Goal: Information Seeking & Learning: Learn about a topic

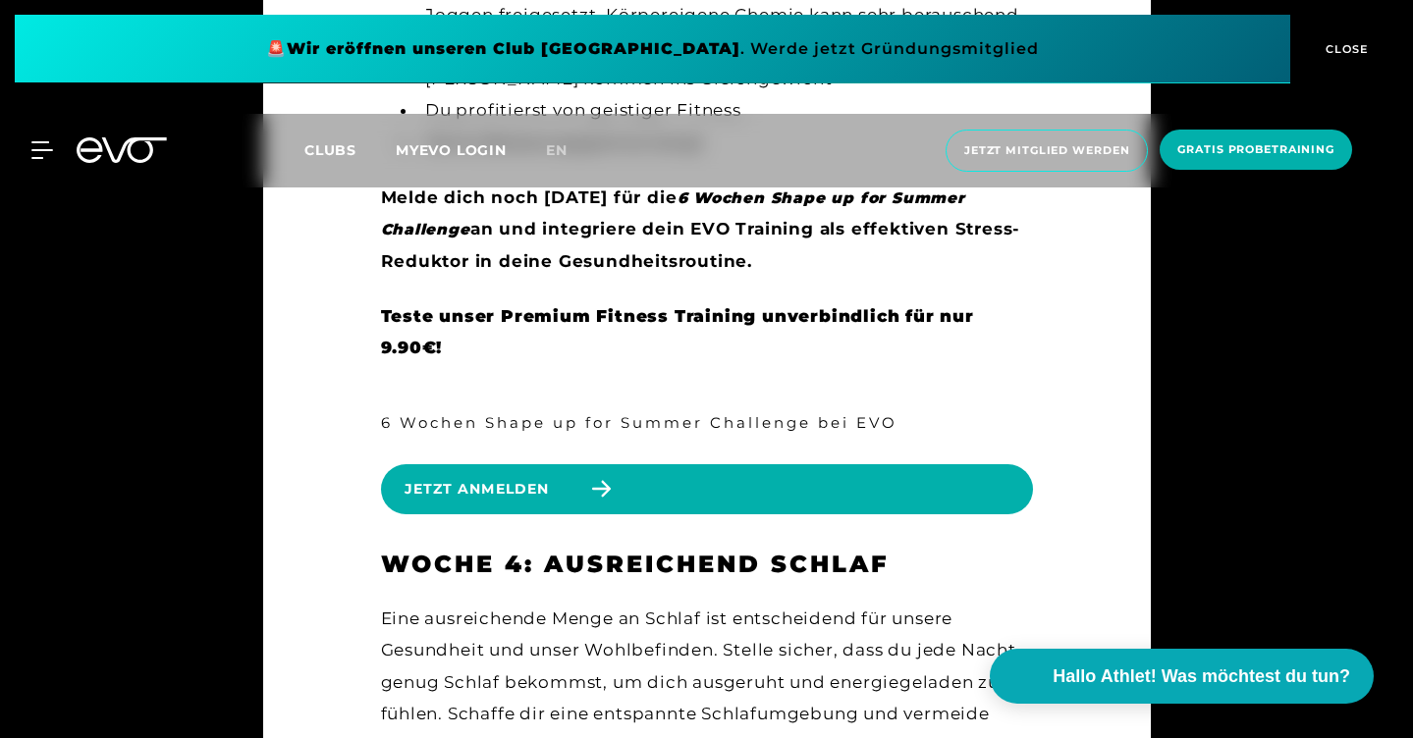
scroll to position [3829, 0]
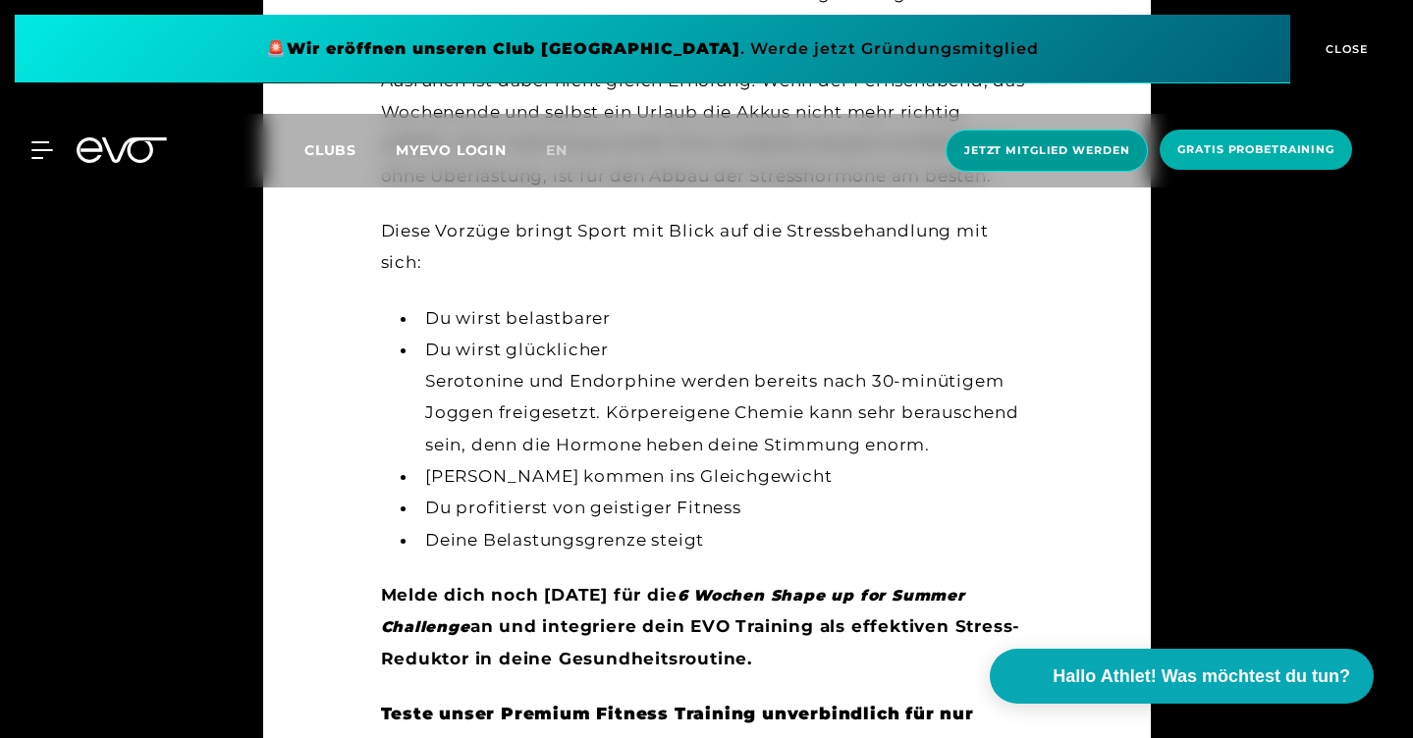
click at [1080, 154] on span "Jetzt Mitglied werden" at bounding box center [1046, 150] width 165 height 17
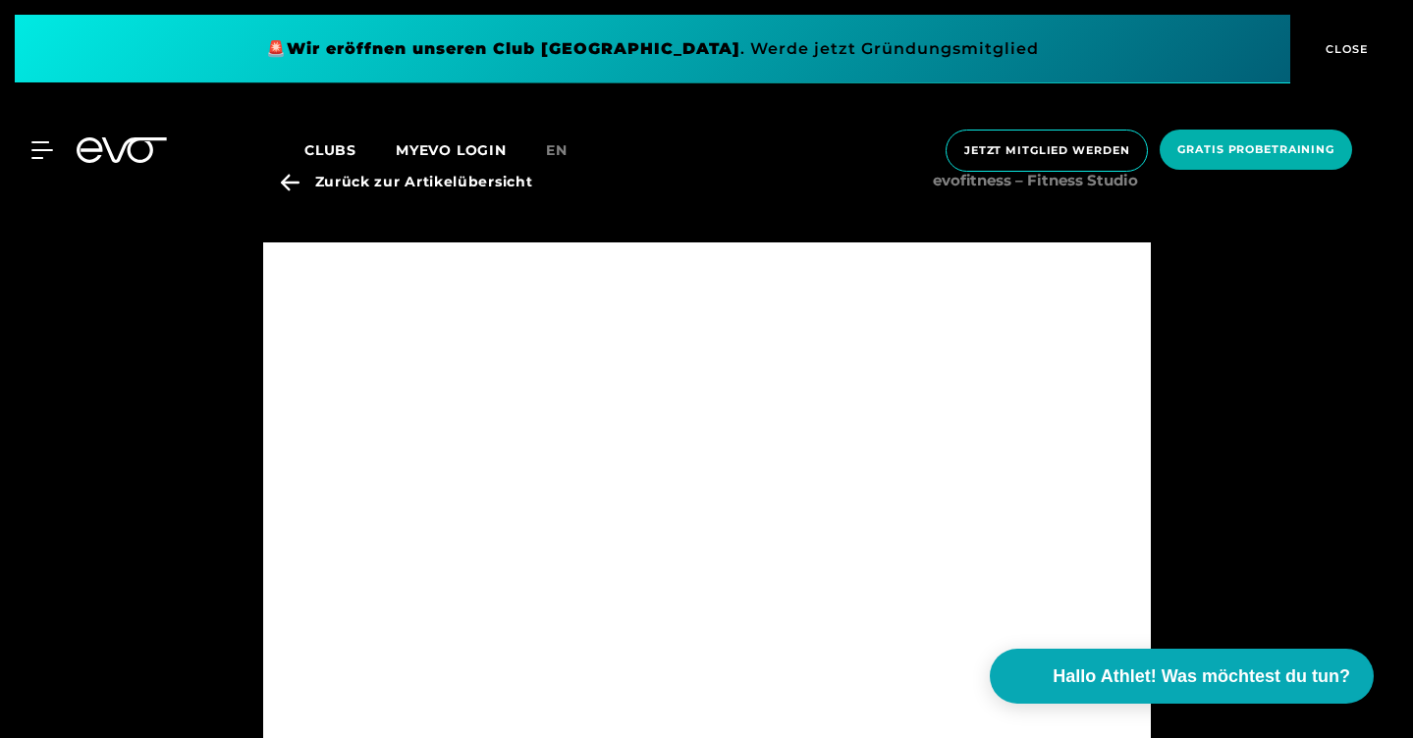
click at [183, 176] on div "MyEVO Login Über EVO Mitgliedschaften Probetraining TAGESPASS EVO Studios Düsse…" at bounding box center [706, 151] width 1405 height 74
click at [230, 182] on div "MyEVO Login Über EVO Mitgliedschaften Probetraining TAGESPASS EVO Studios Düsse…" at bounding box center [706, 151] width 1405 height 74
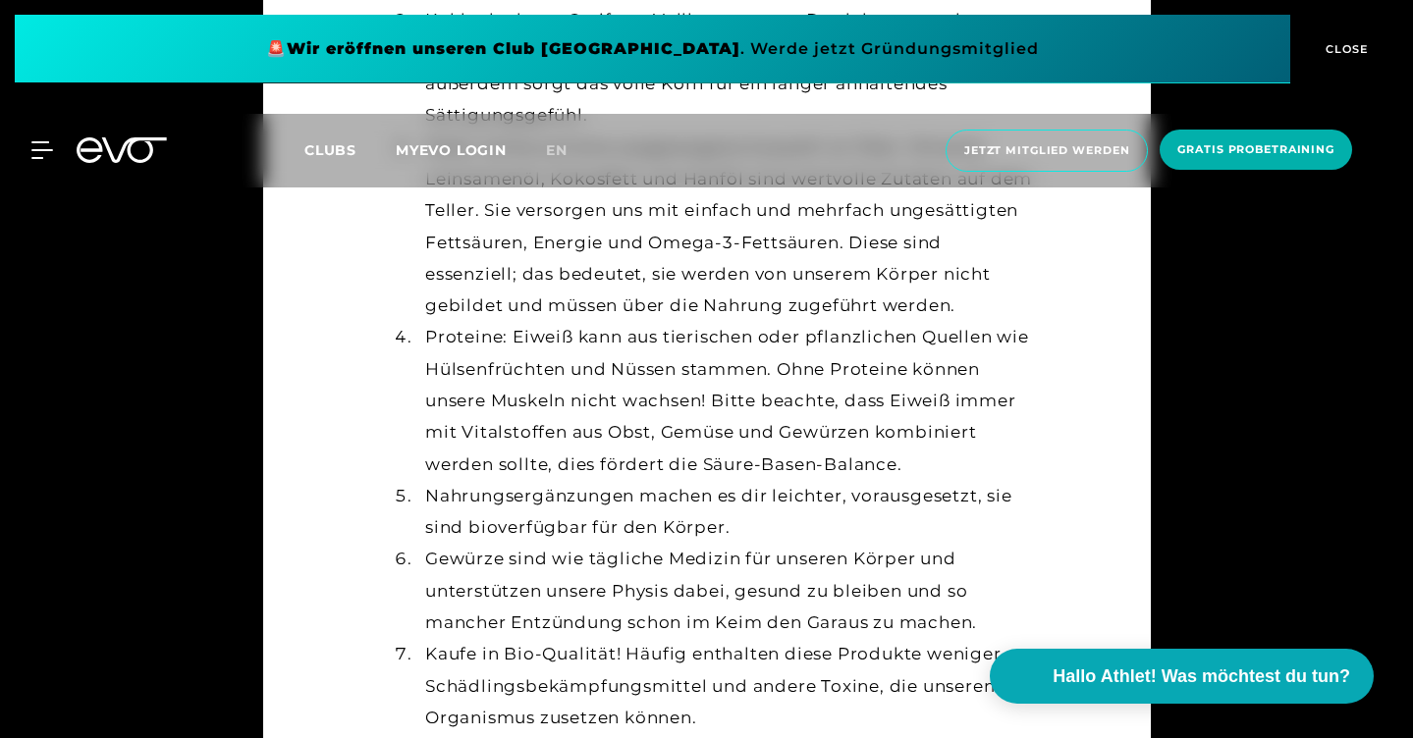
scroll to position [1866, 0]
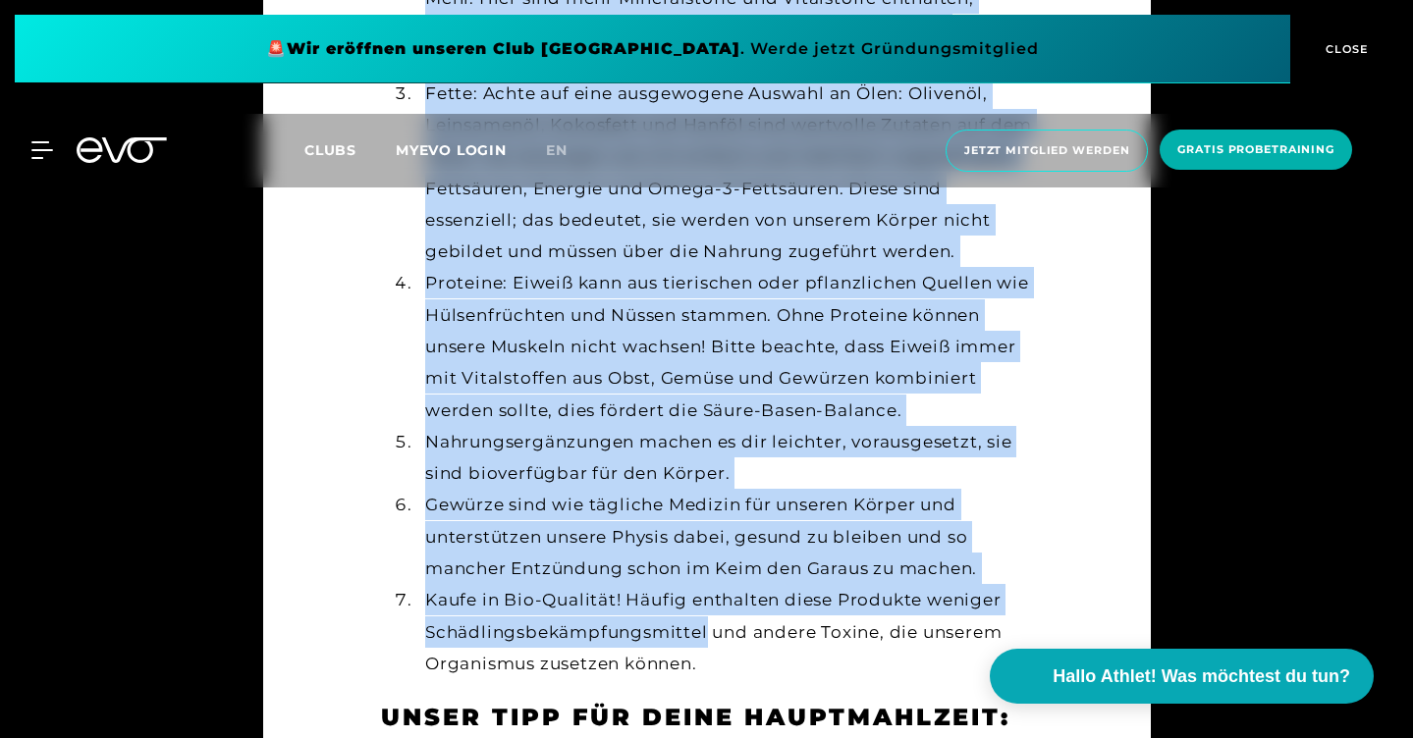
drag, startPoint x: 1411, startPoint y: 239, endPoint x: 1307, endPoint y: 362, distance: 161.7
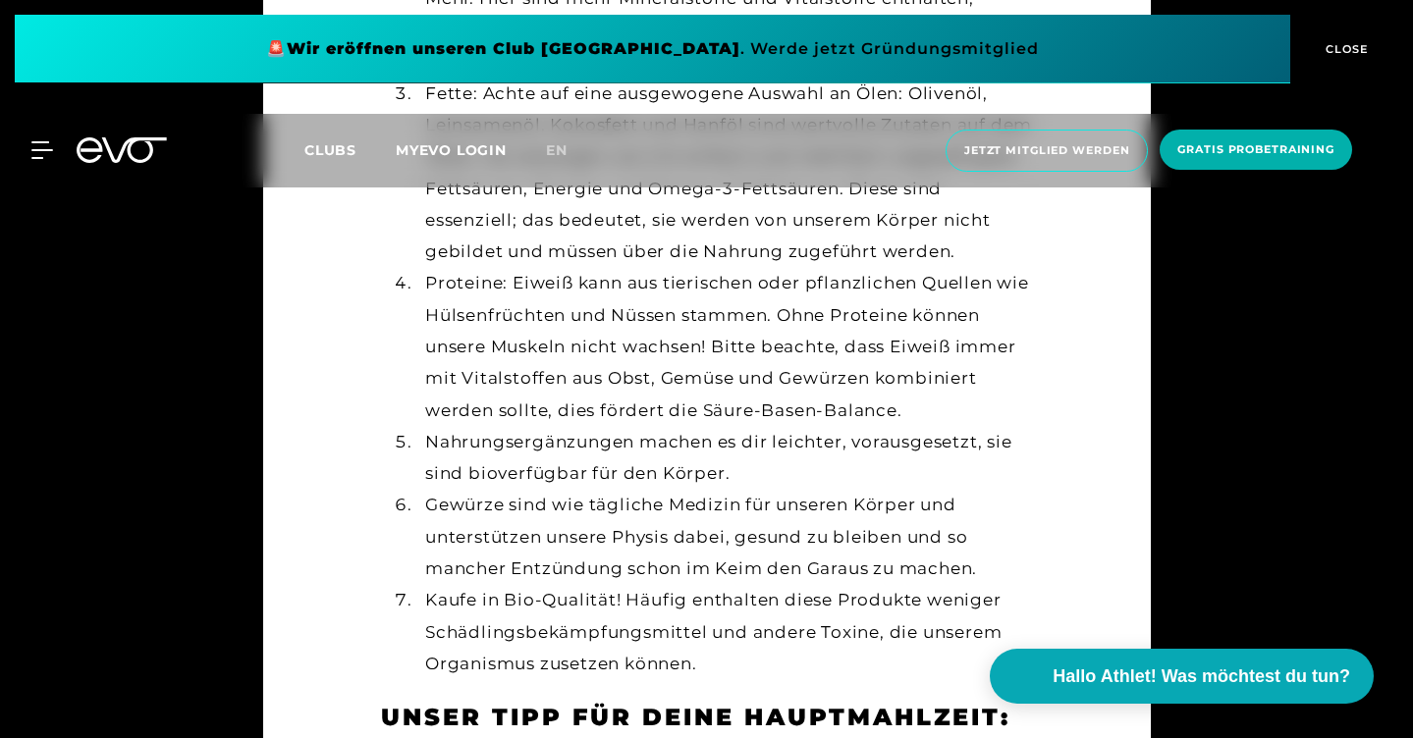
click at [944, 584] on li "Kaufe in Bio-Qualität! Häufig enthalten diese Produkte weniger Schädlingsbekämp…" at bounding box center [725, 631] width 616 height 95
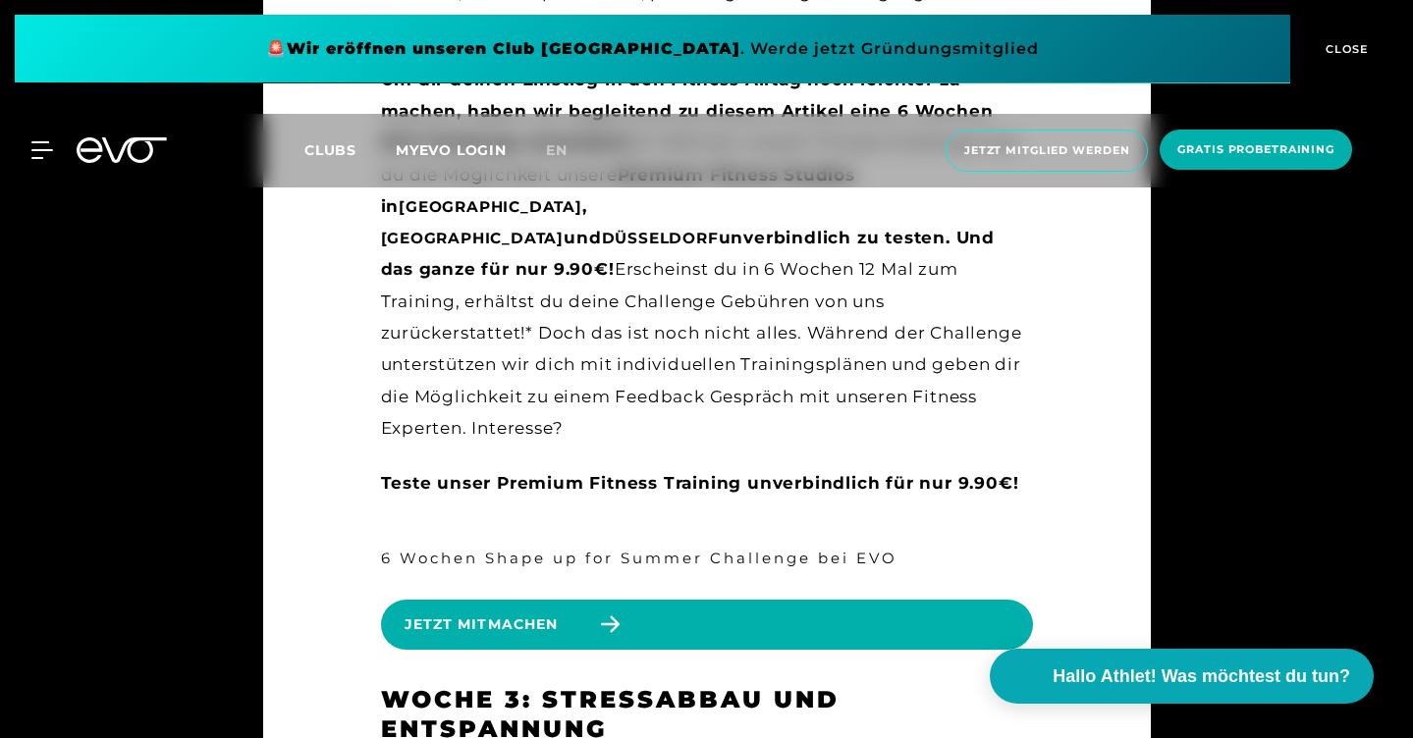
drag, startPoint x: 956, startPoint y: 437, endPoint x: 964, endPoint y: 484, distance: 47.8
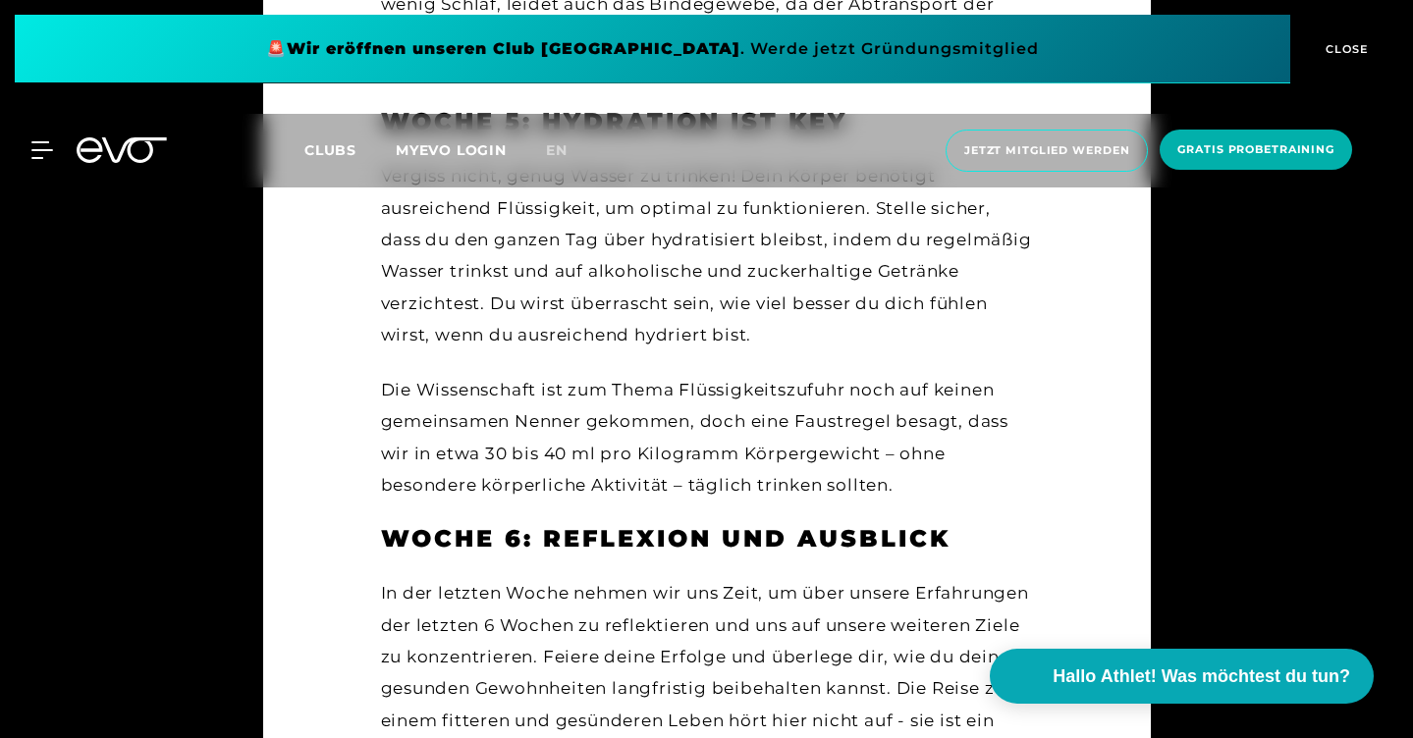
scroll to position [5243, 0]
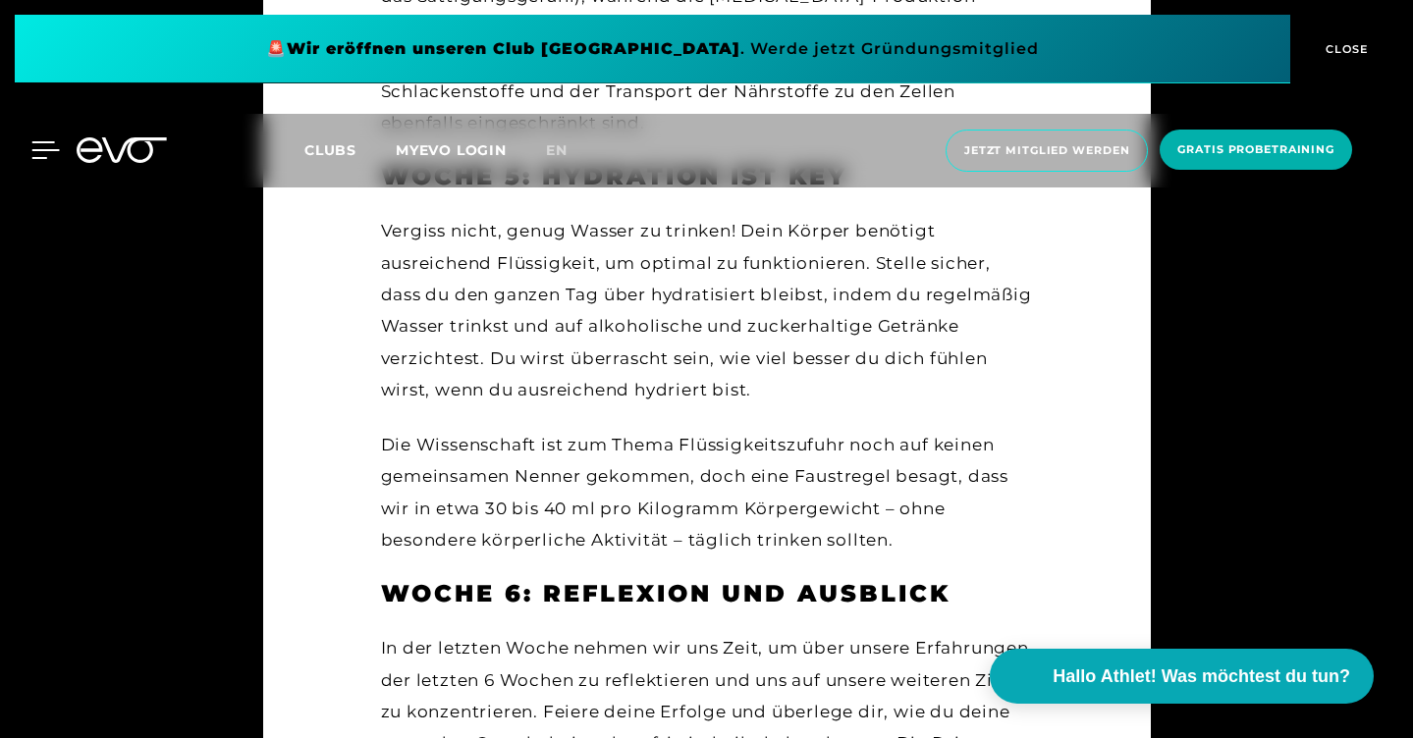
click at [46, 149] on icon at bounding box center [45, 150] width 27 height 16
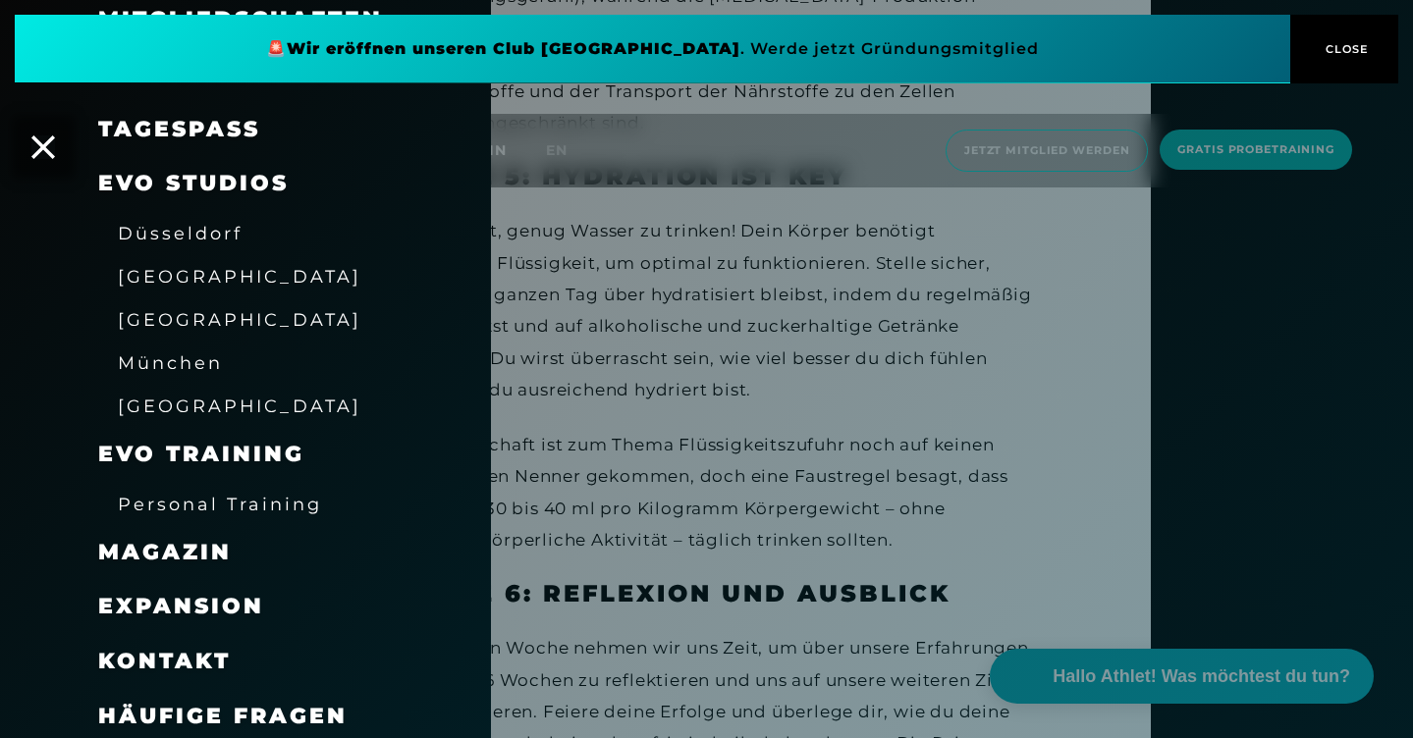
scroll to position [222, 0]
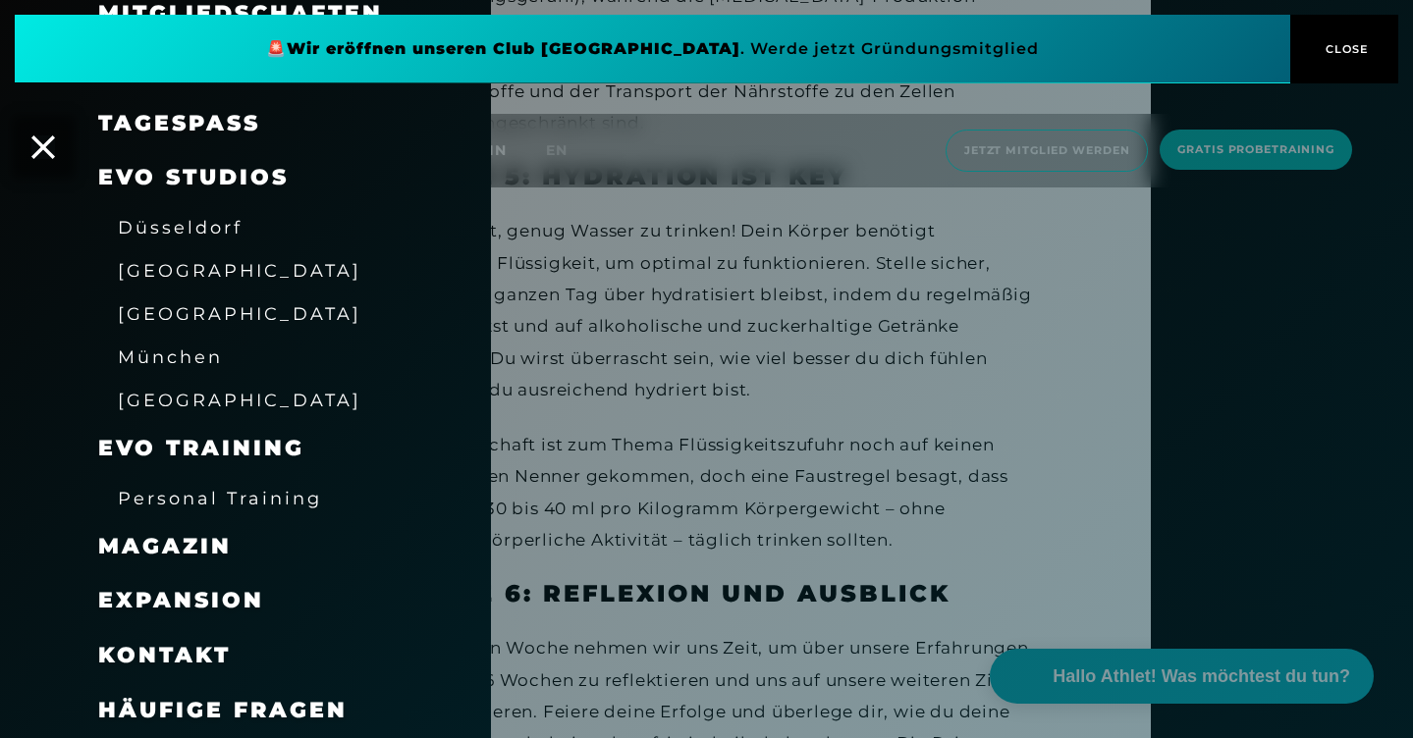
click at [181, 537] on span "Magazin" at bounding box center [165, 546] width 134 height 27
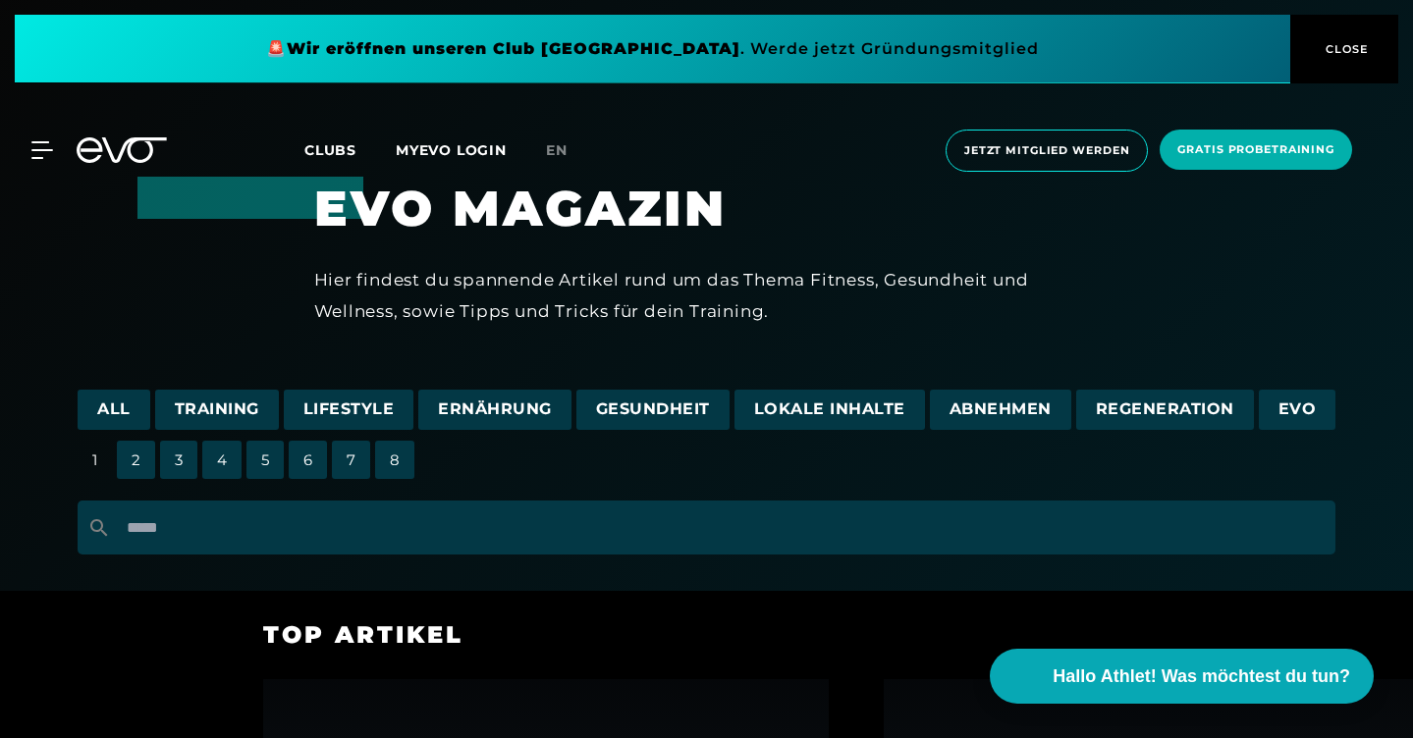
click at [480, 410] on span "Ernährung" at bounding box center [494, 410] width 153 height 40
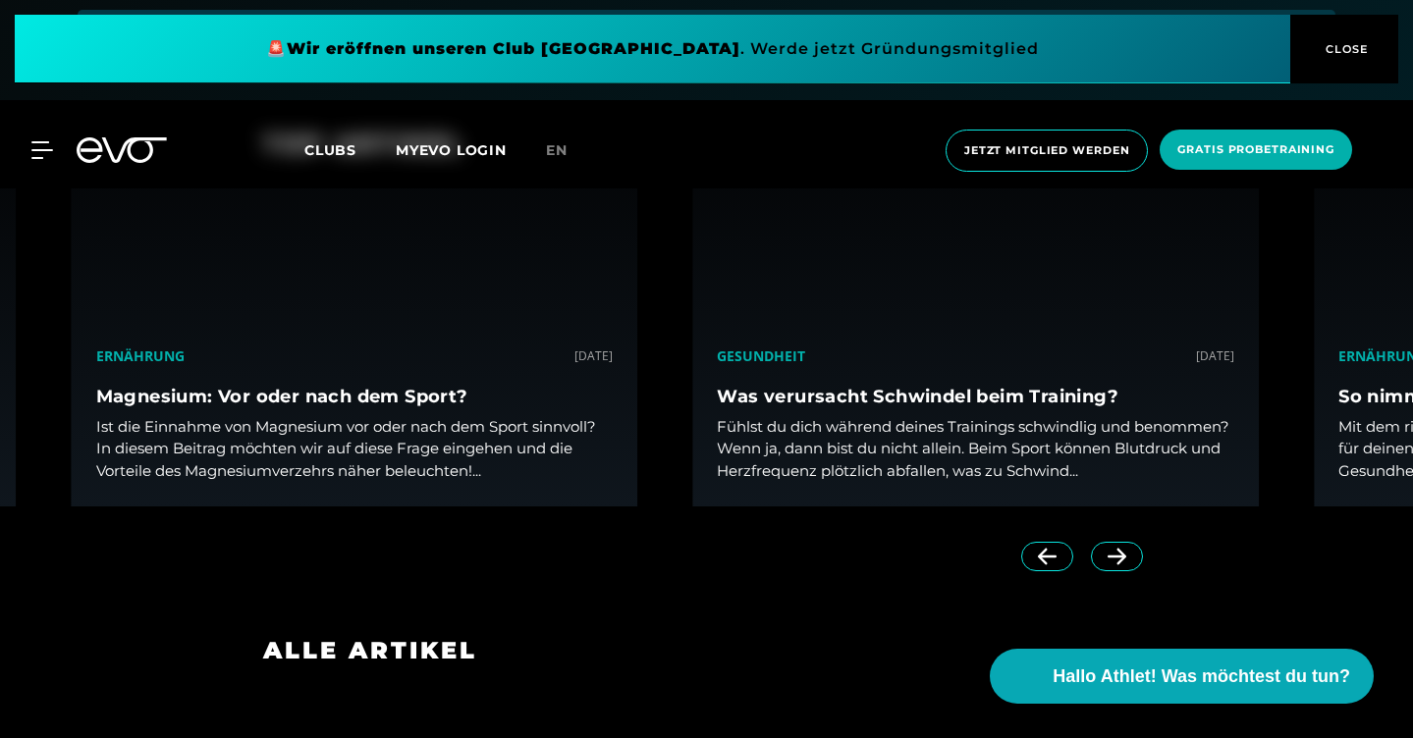
scroll to position [393, 0]
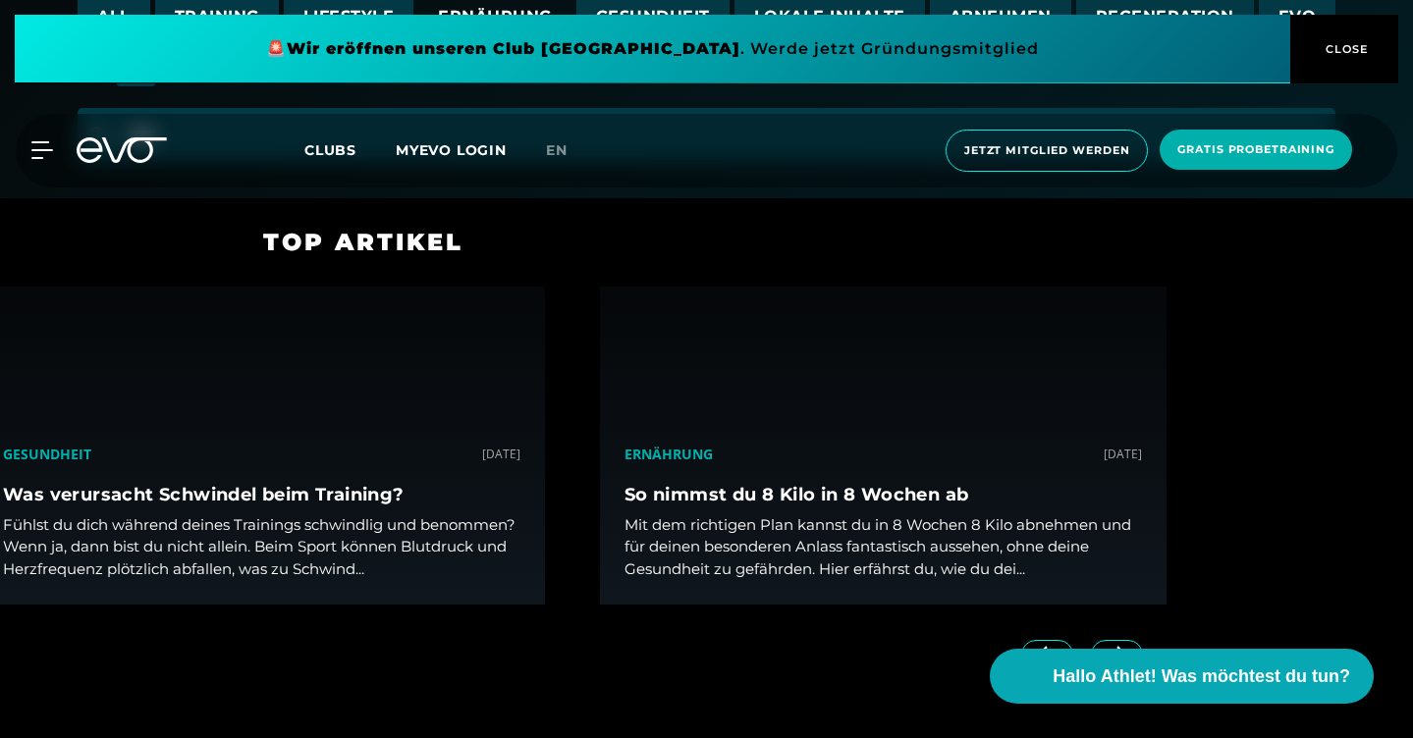
drag, startPoint x: 1050, startPoint y: 493, endPoint x: 183, endPoint y: 423, distance: 869.8
click at [183, 423] on div "Gesundheit 27. Dezember 2022 Was verursacht Schwindel beim Training? Fühlst du …" at bounding box center [261, 489] width 567 height 234
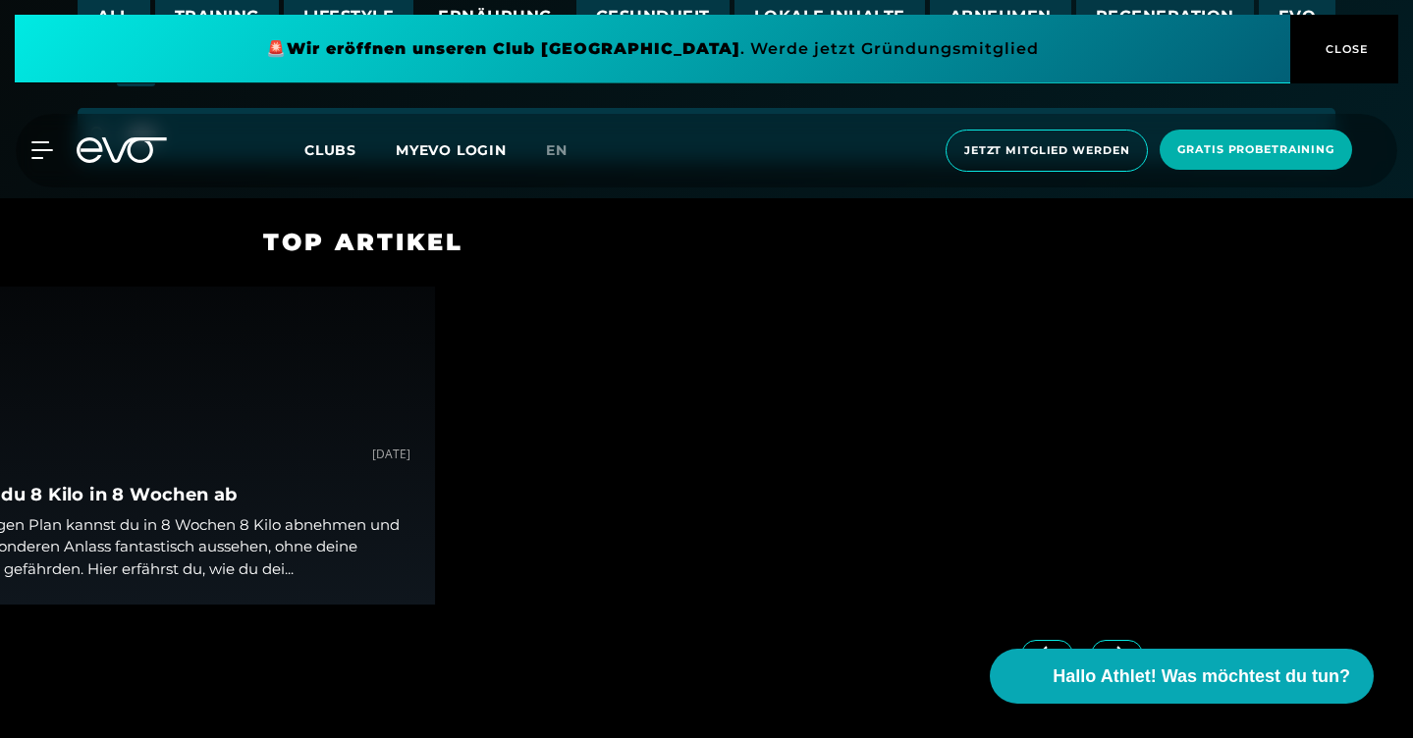
drag, startPoint x: 988, startPoint y: 503, endPoint x: 428, endPoint y: 454, distance: 561.8
click at [428, 454] on div "Ernährung 3. Januar 2023 So nimmst du 8 Kilo in 8 Wochen ab Mit dem richtigen P…" at bounding box center [151, 489] width 567 height 234
drag, startPoint x: 1058, startPoint y: 510, endPoint x: 527, endPoint y: 468, distance: 532.8
click at [458, 470] on div "Ernährung 3. Januar 2023 So nimmst du 8 Kilo in 8 Wochen ab Mit dem richtigen P…" at bounding box center [147, 473] width 622 height 373
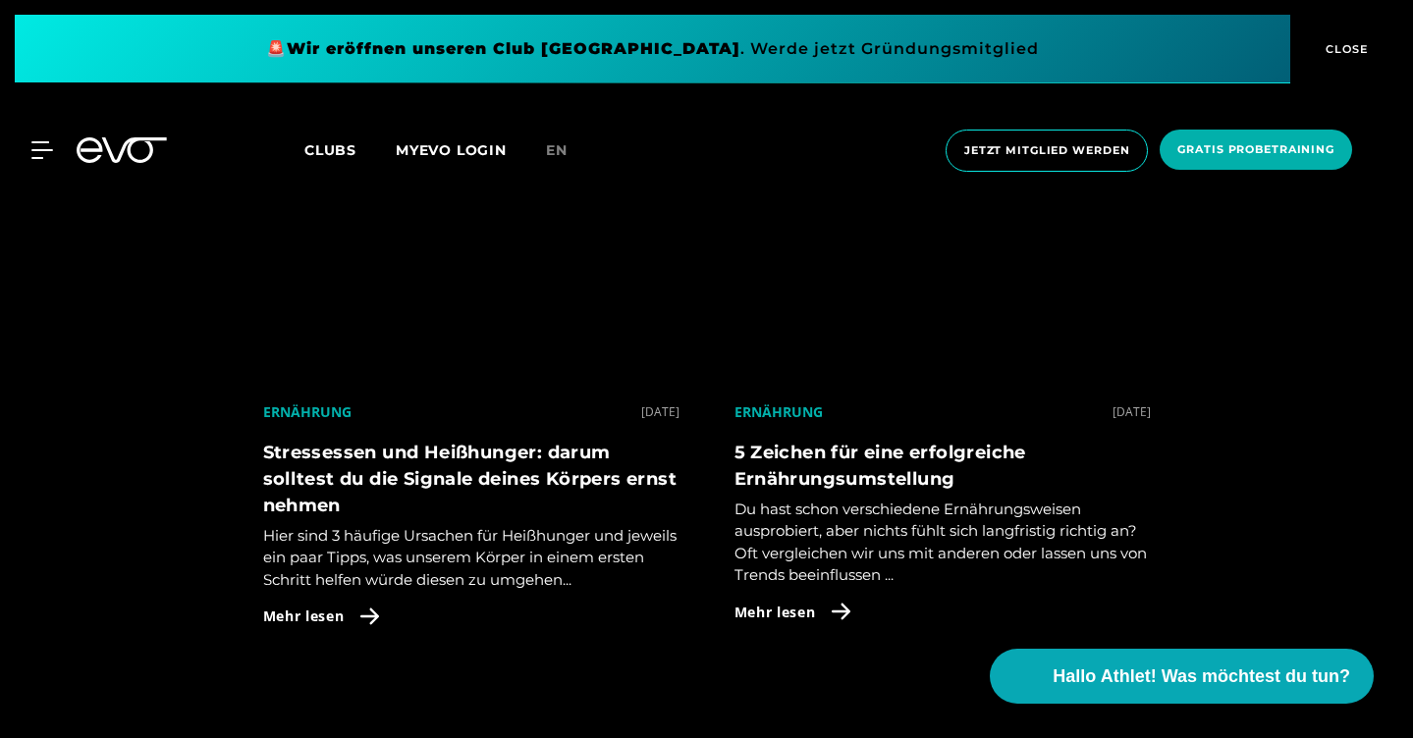
scroll to position [1080, 0]
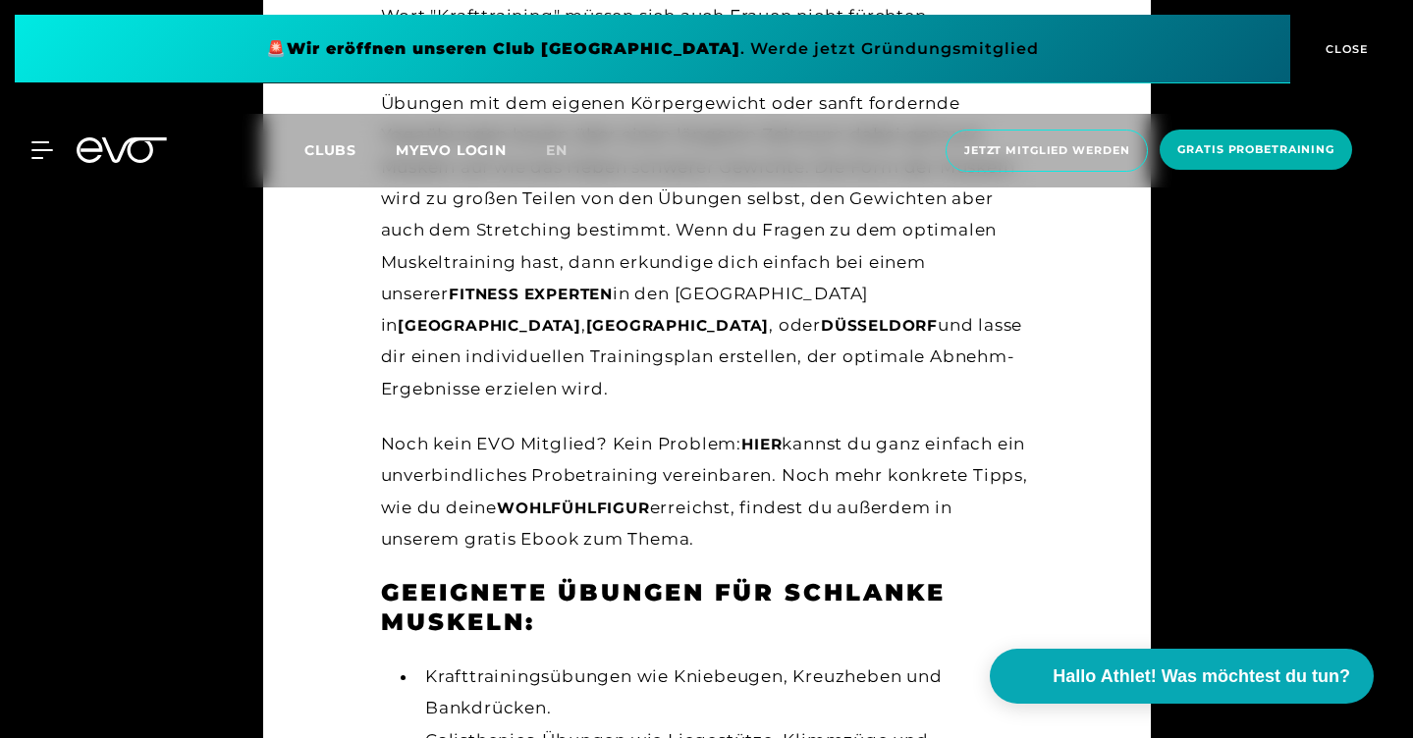
scroll to position [5235, 0]
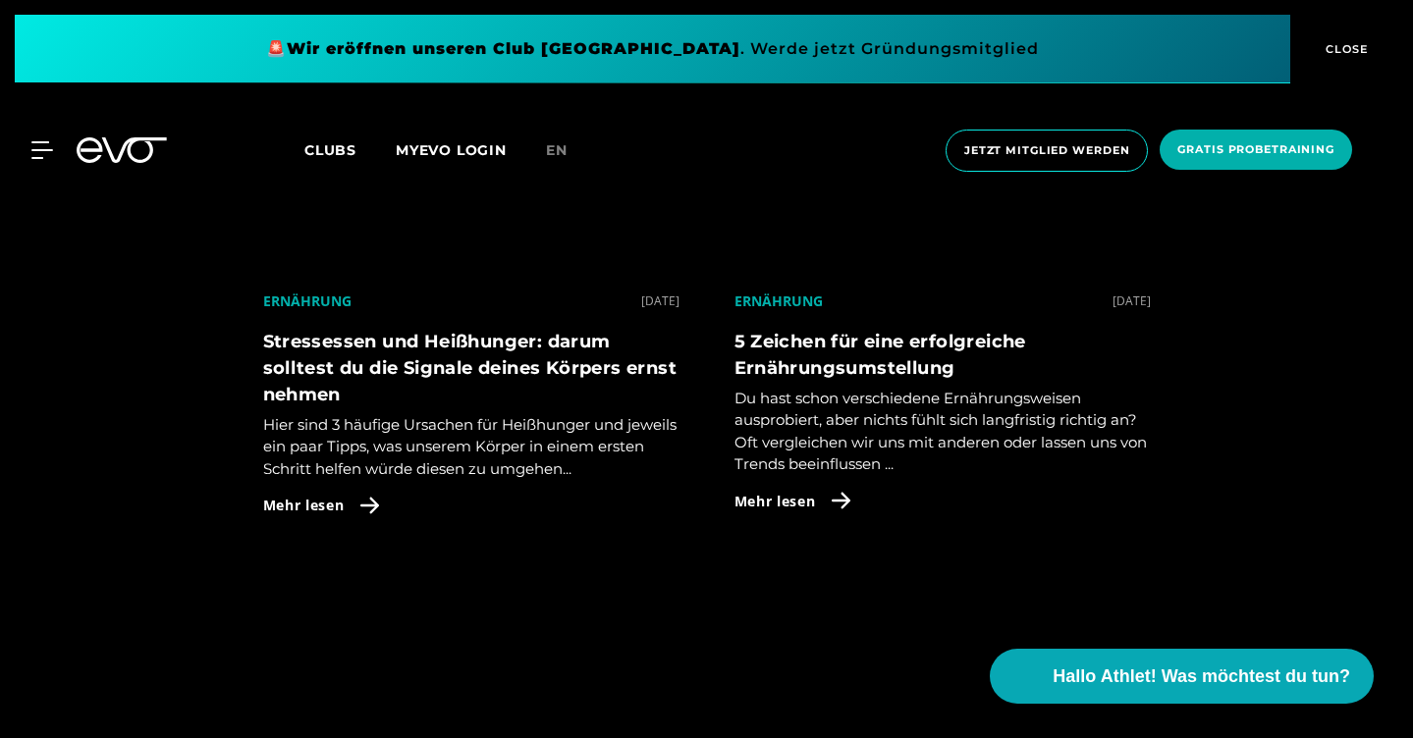
scroll to position [1178, 0]
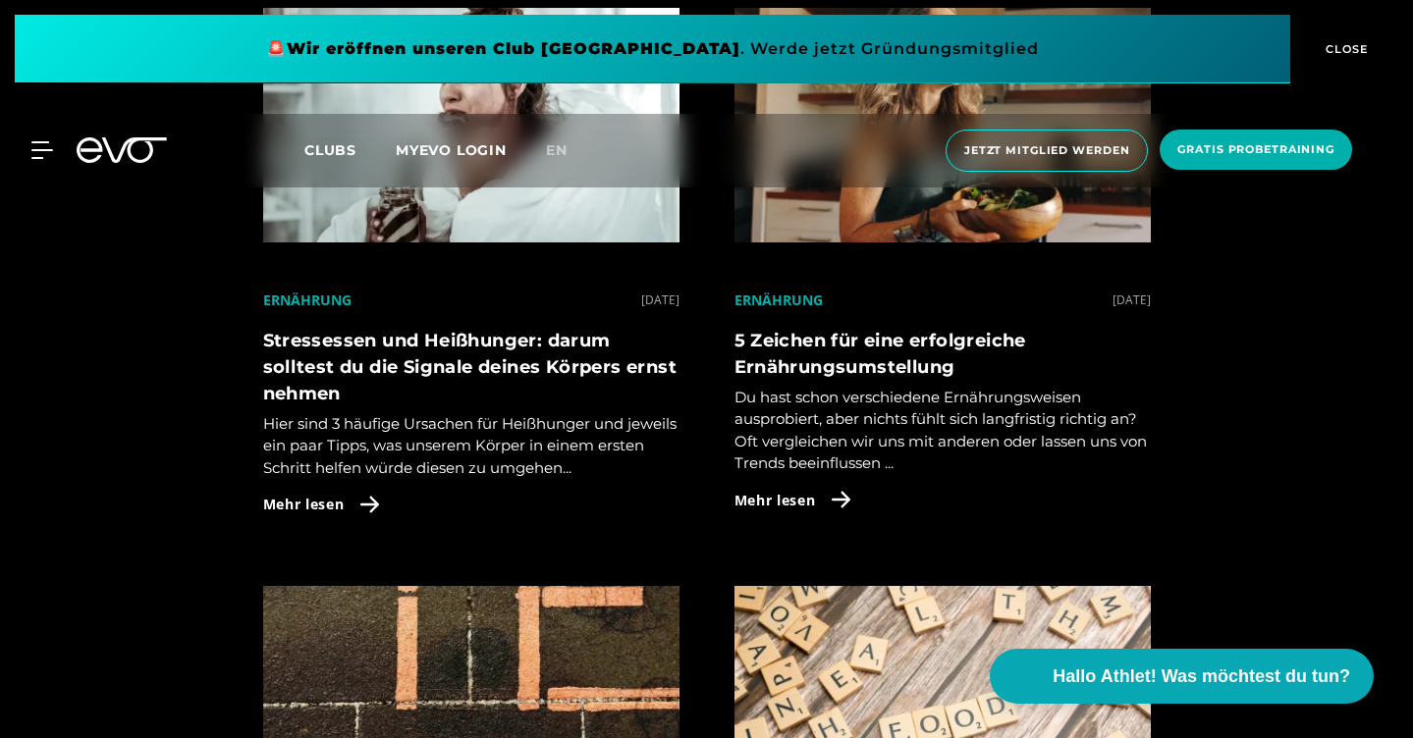
drag, startPoint x: 425, startPoint y: 456, endPoint x: 405, endPoint y: 456, distance: 20.6
drag, startPoint x: 405, startPoint y: 456, endPoint x: 351, endPoint y: 436, distance: 57.5
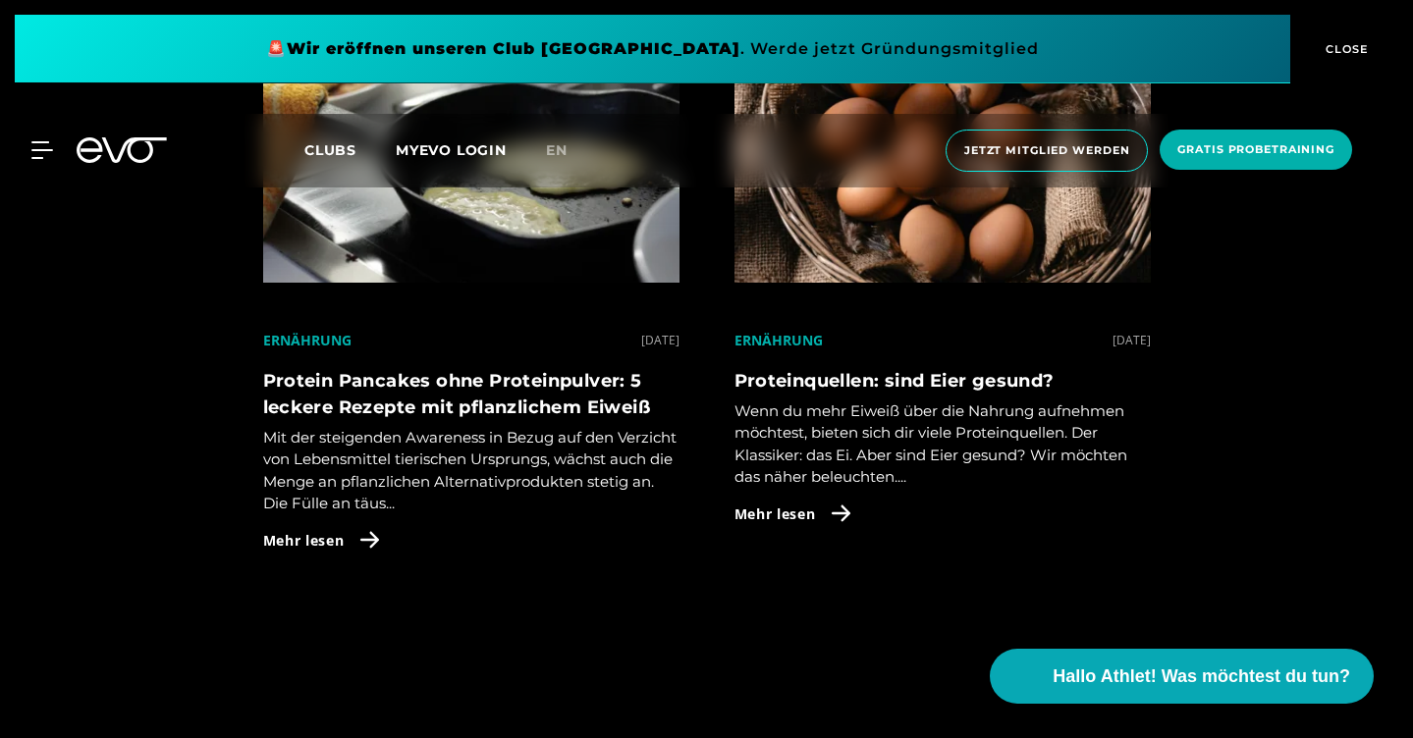
scroll to position [5248, 0]
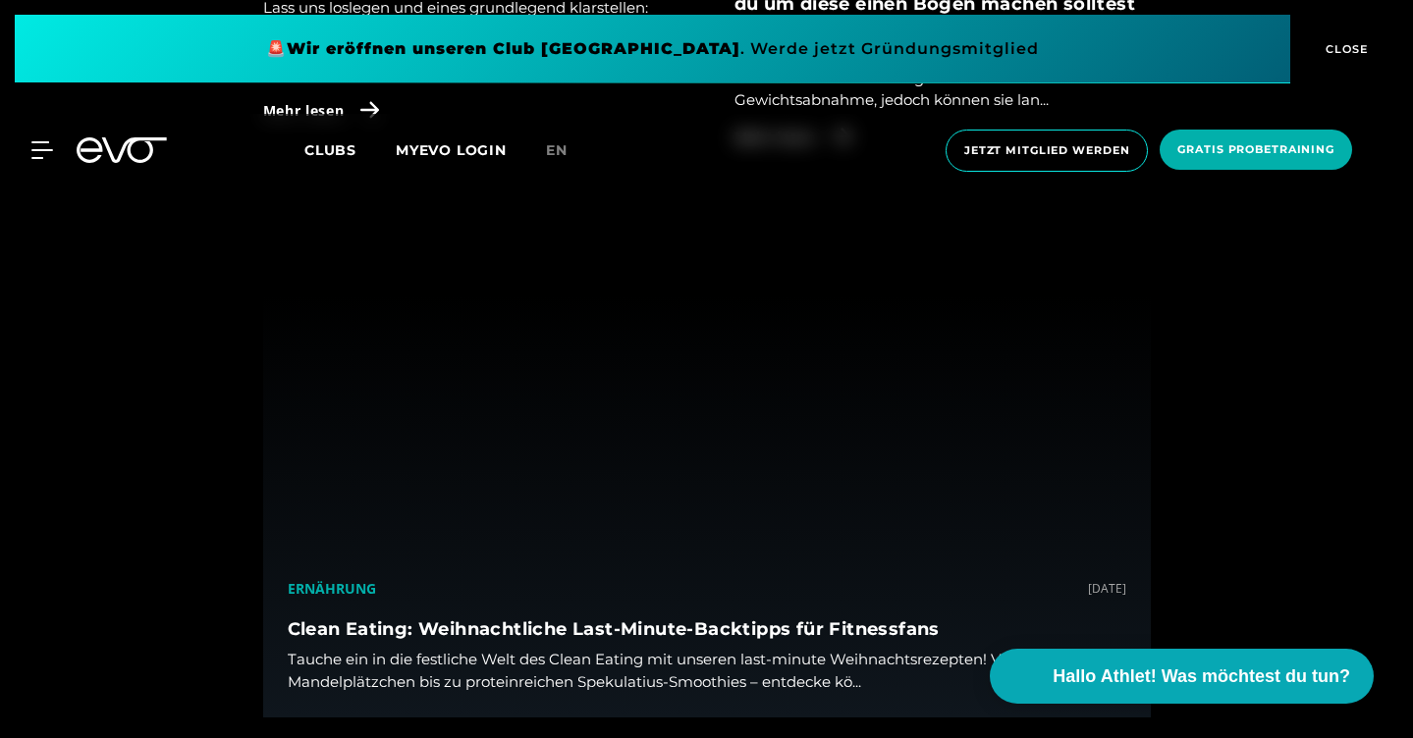
scroll to position [0, 0]
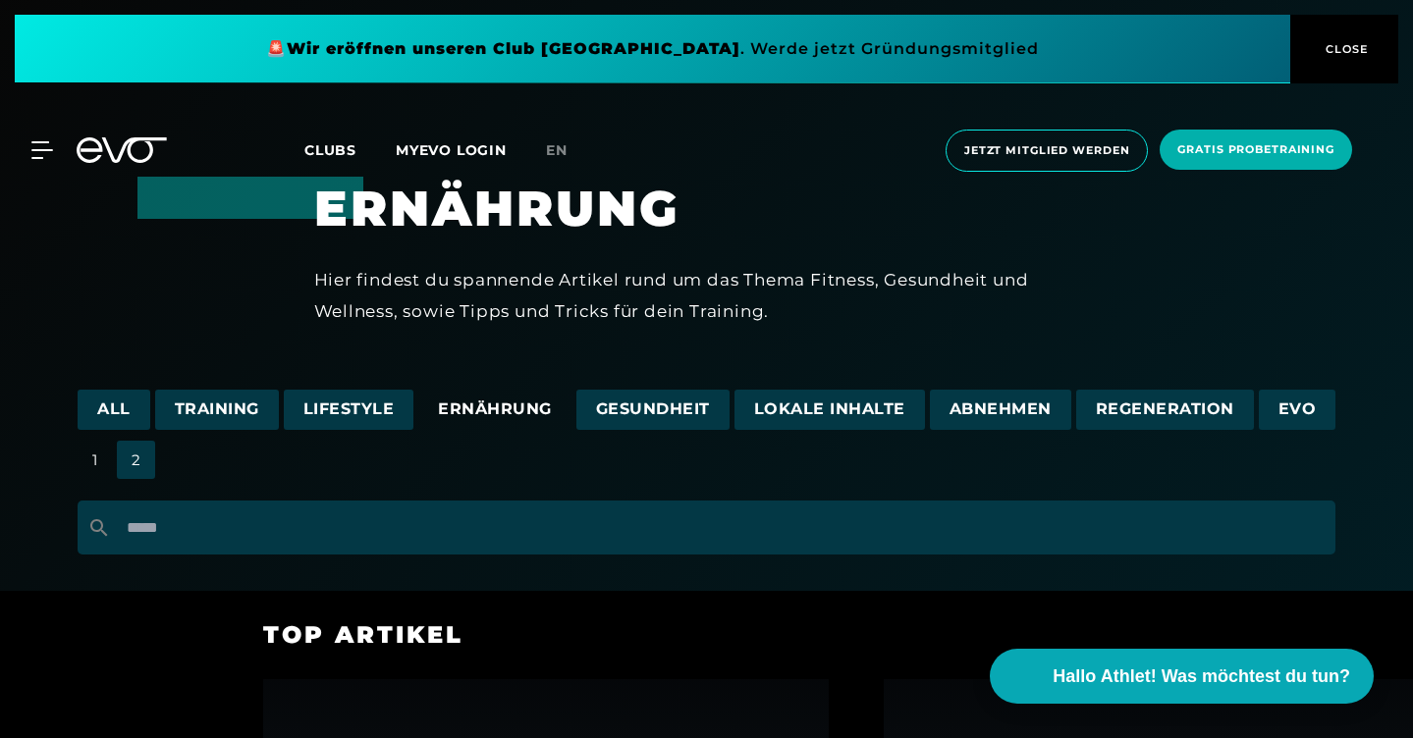
drag, startPoint x: 570, startPoint y: 452, endPoint x: 545, endPoint y: 279, distance: 174.5
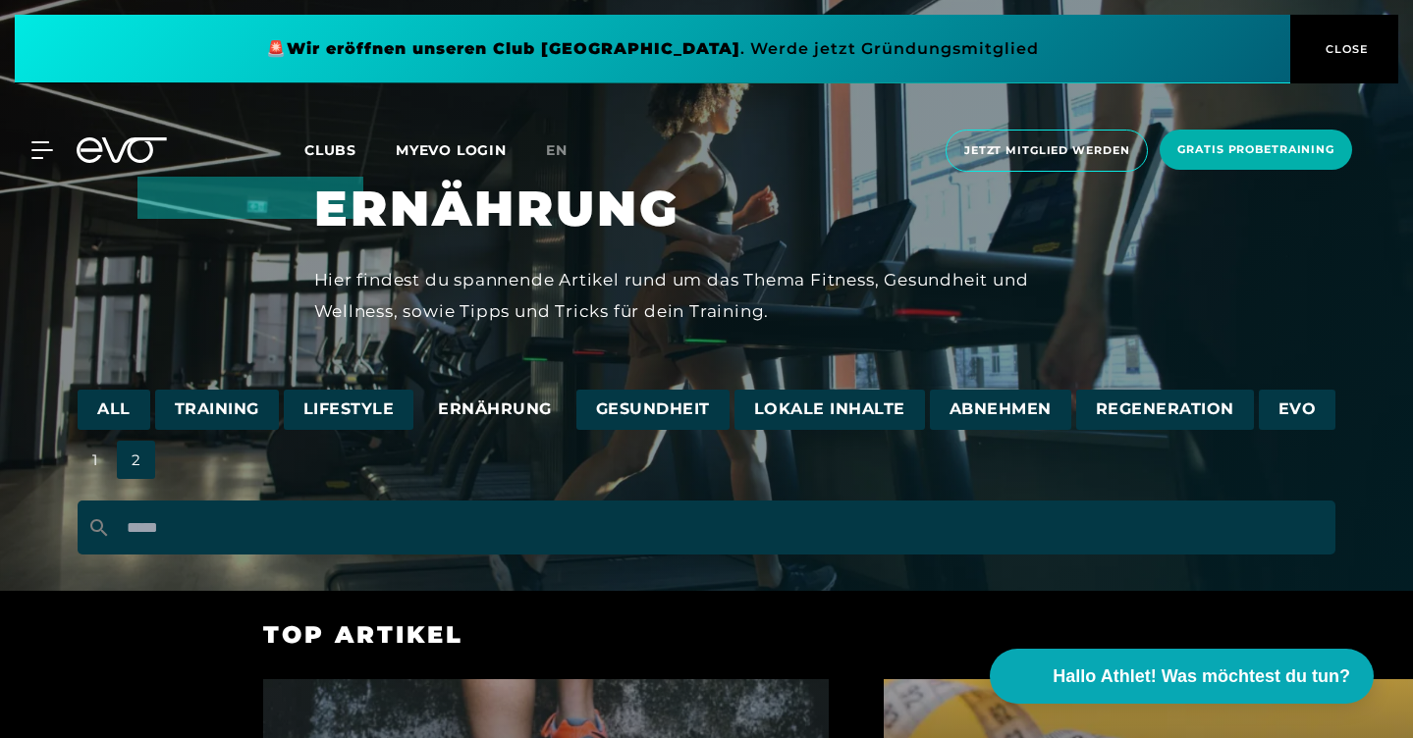
click at [989, 411] on span "Abnehmen" at bounding box center [1000, 410] width 141 height 40
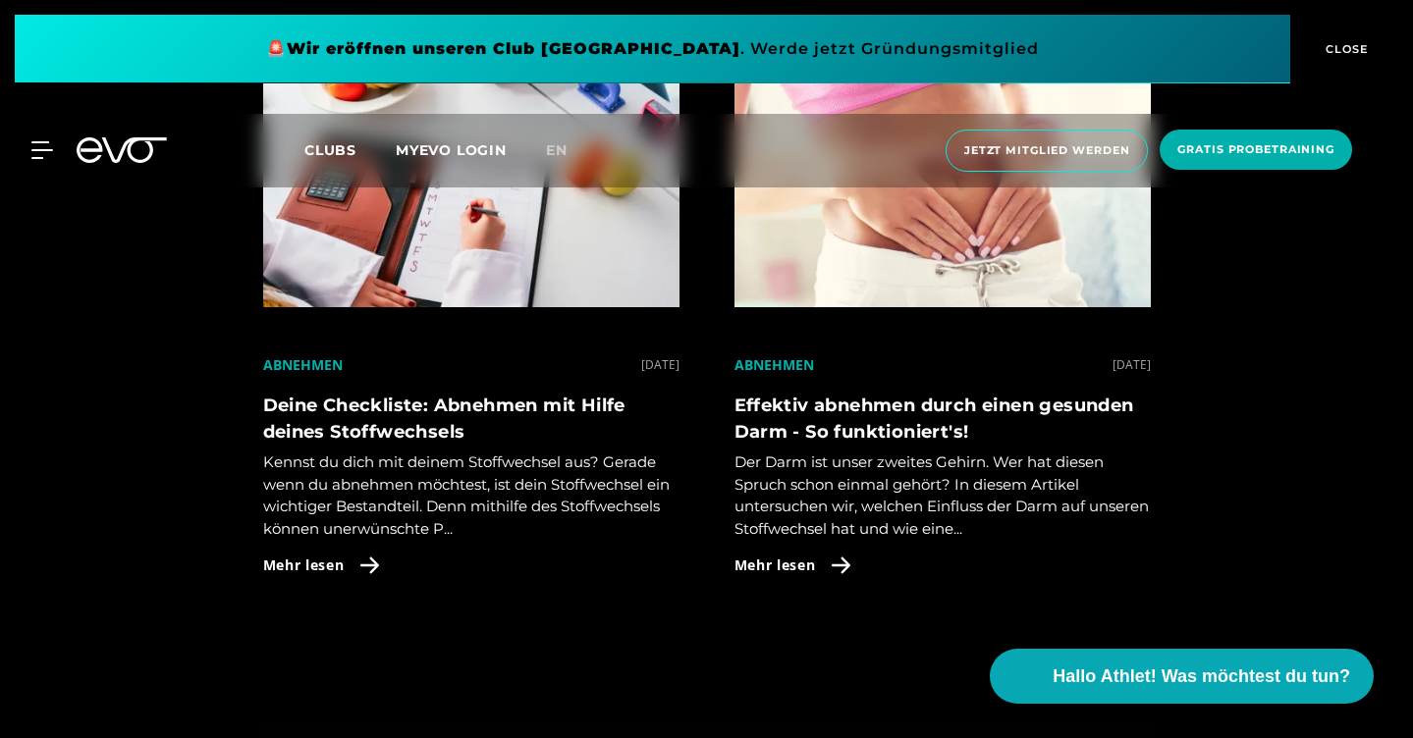
scroll to position [1669, 0]
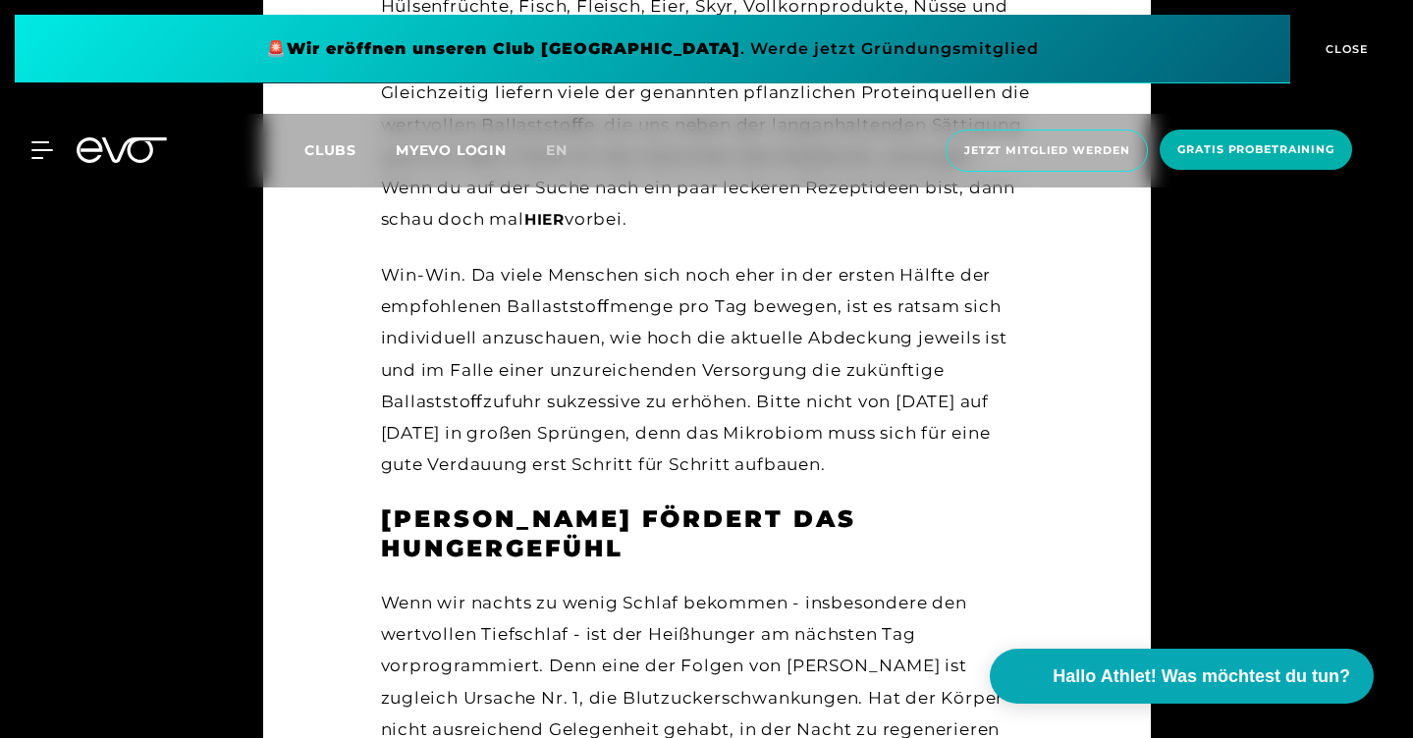
scroll to position [4811, 0]
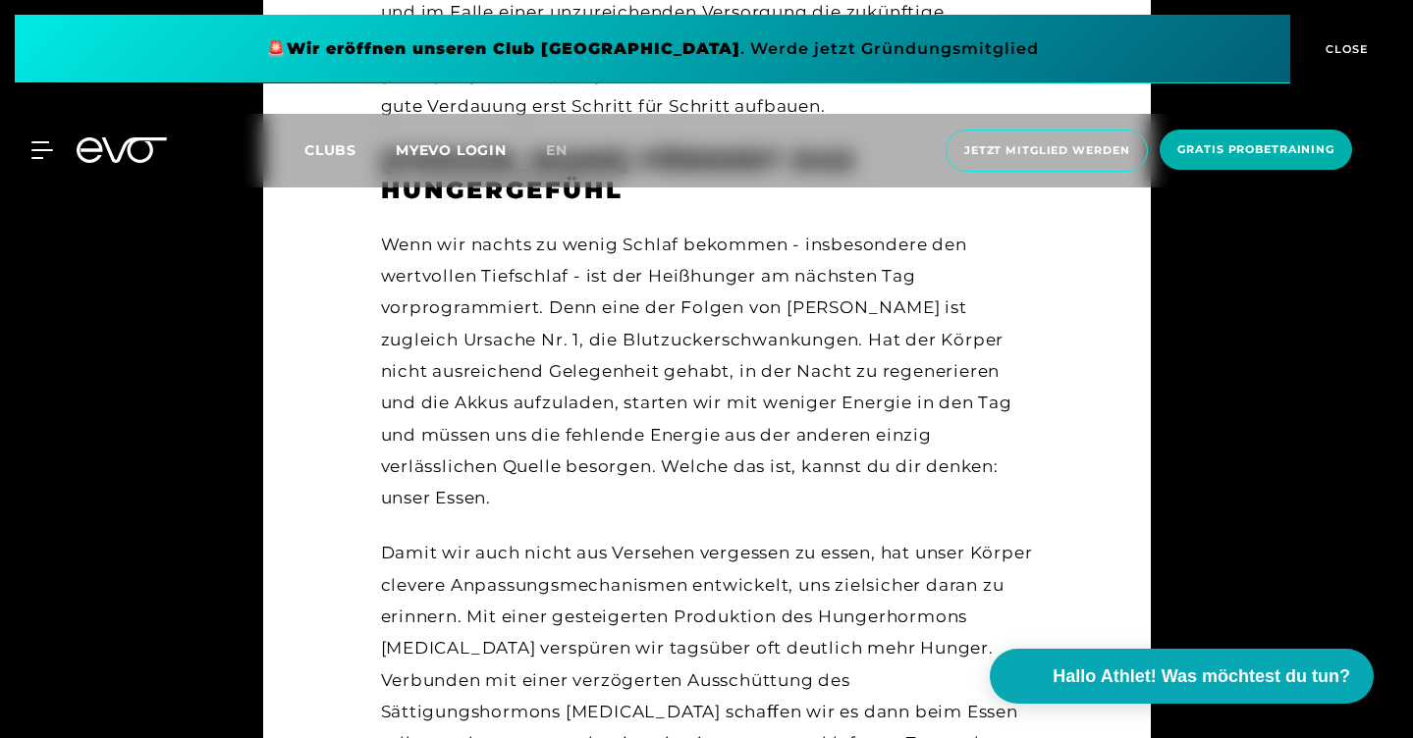
drag, startPoint x: 663, startPoint y: 483, endPoint x: 663, endPoint y: 447, distance: 36.3
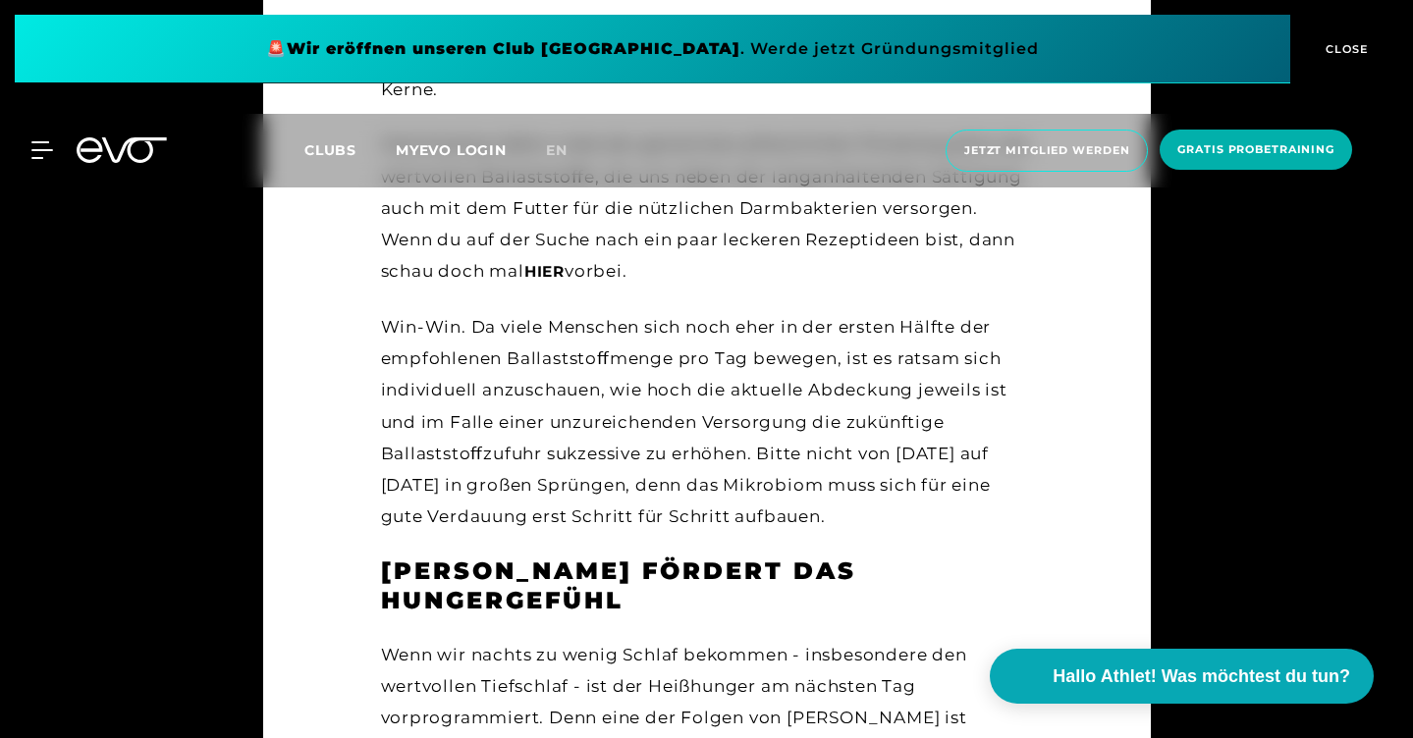
scroll to position [4688, 0]
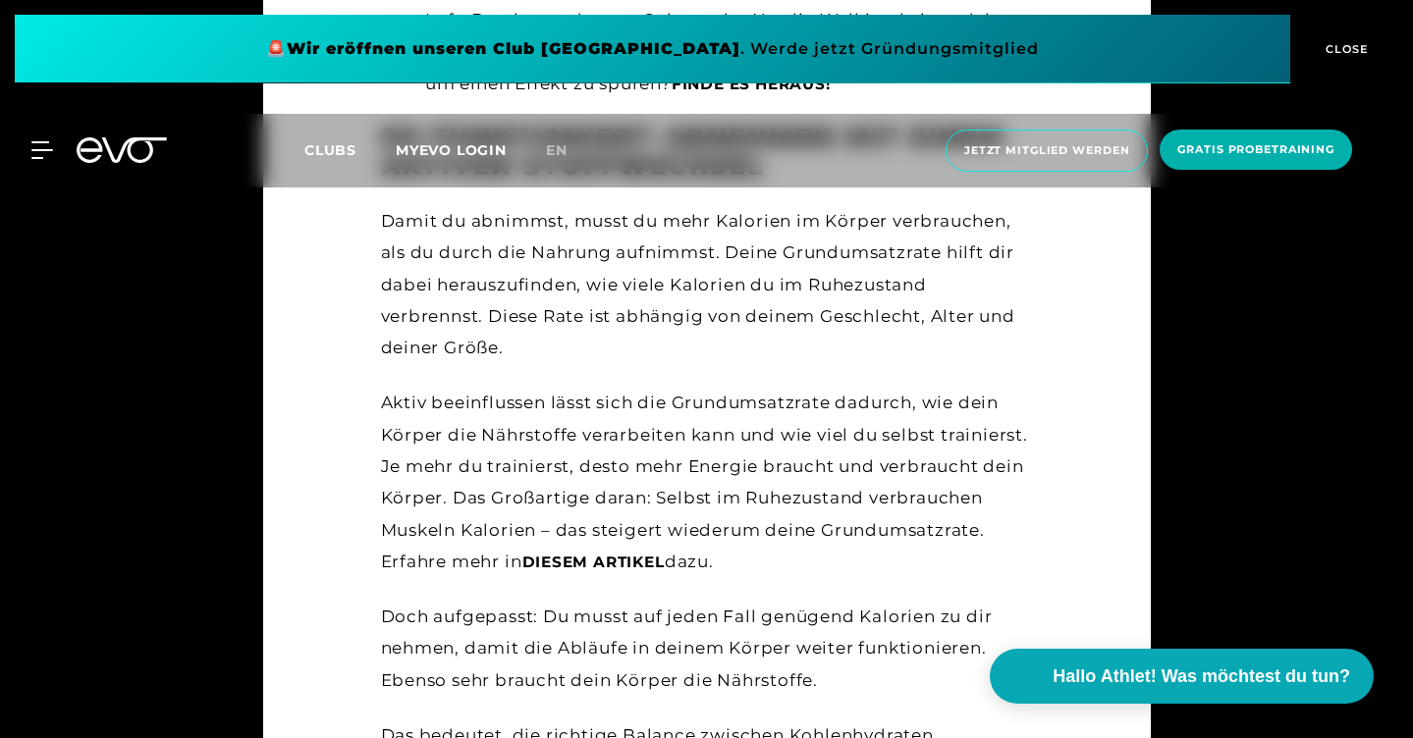
scroll to position [5276, 0]
